Goal: Task Accomplishment & Management: Use online tool/utility

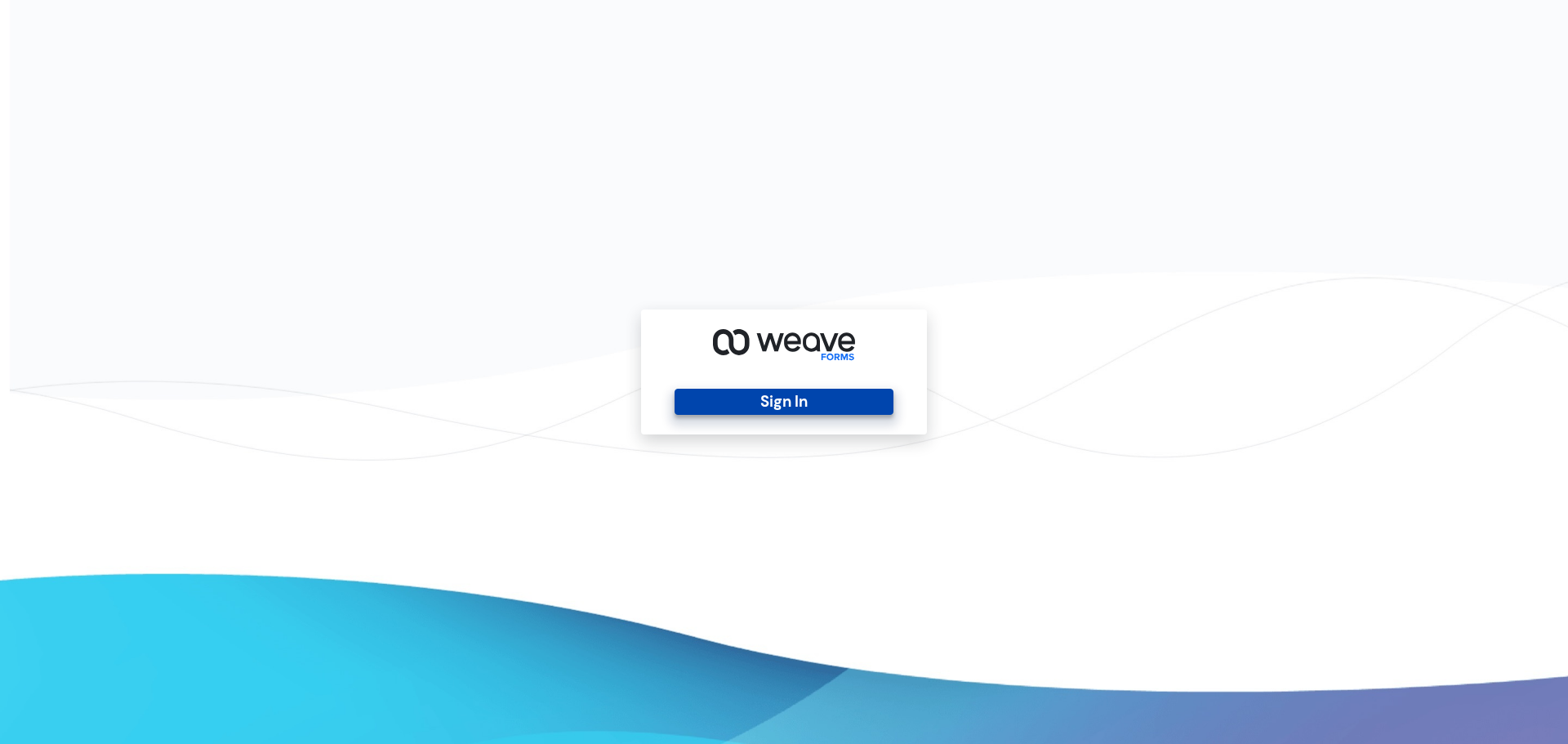
click at [790, 408] on button "Sign In" at bounding box center [784, 402] width 218 height 26
